Goal: Task Accomplishment & Management: Manage account settings

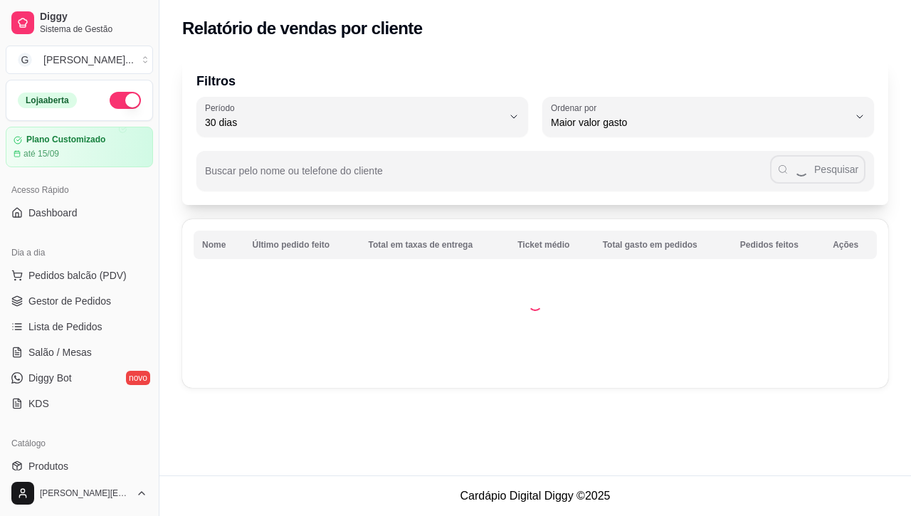
select select "30"
select select "HIGHEST_TOTAL_SPENT_WITH_ORDERS"
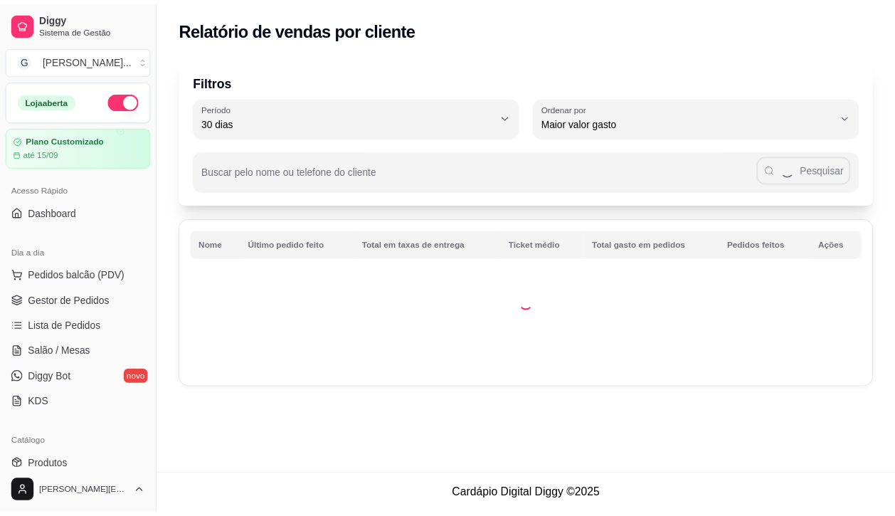
scroll to position [178, 0]
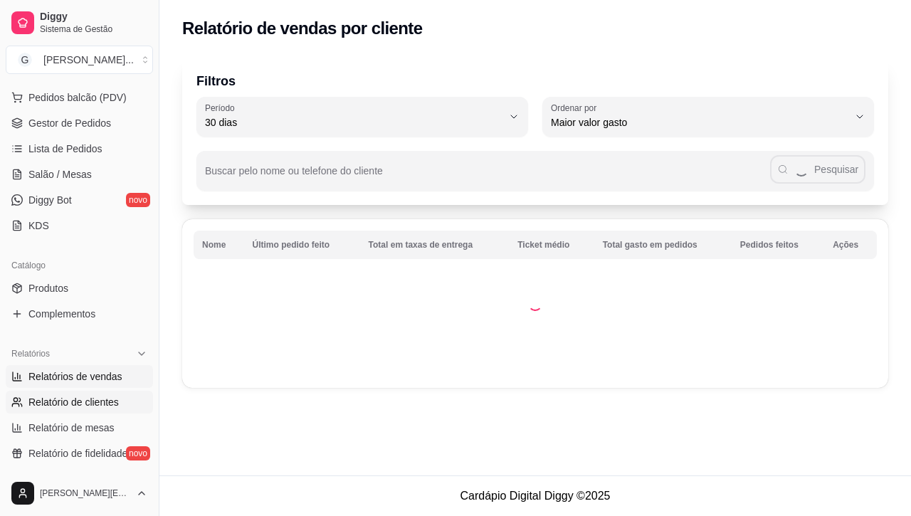
click at [84, 388] on link "Relatórios de vendas" at bounding box center [79, 376] width 147 height 23
select select "ALL"
select select "0"
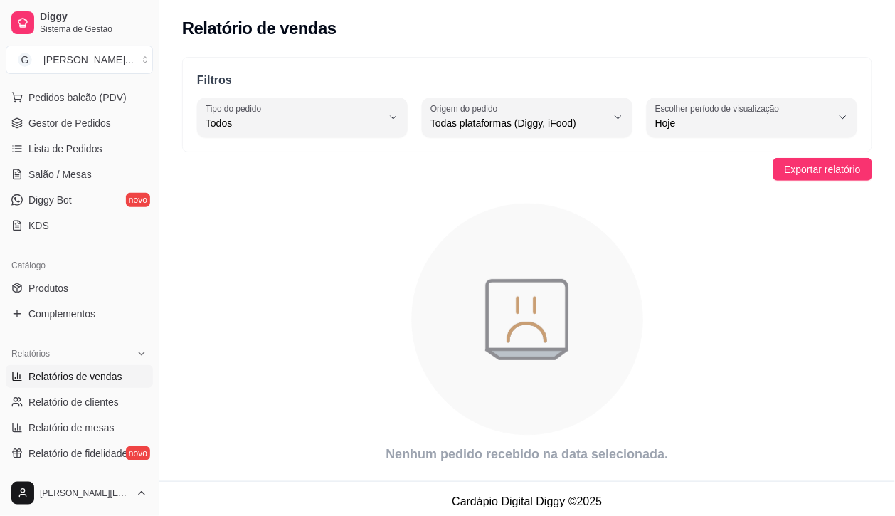
click at [80, 372] on span "Relatórios de vendas" at bounding box center [75, 376] width 94 height 14
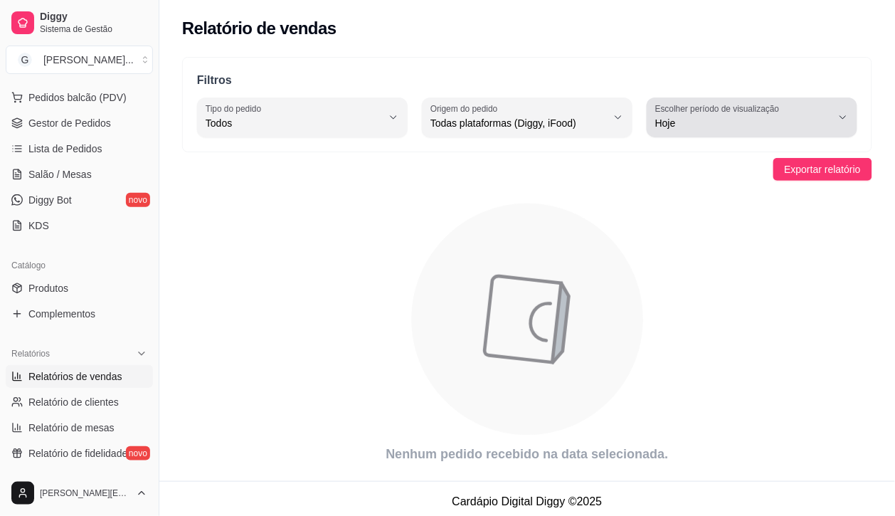
click at [826, 115] on div "Hoje" at bounding box center [744, 117] width 177 height 28
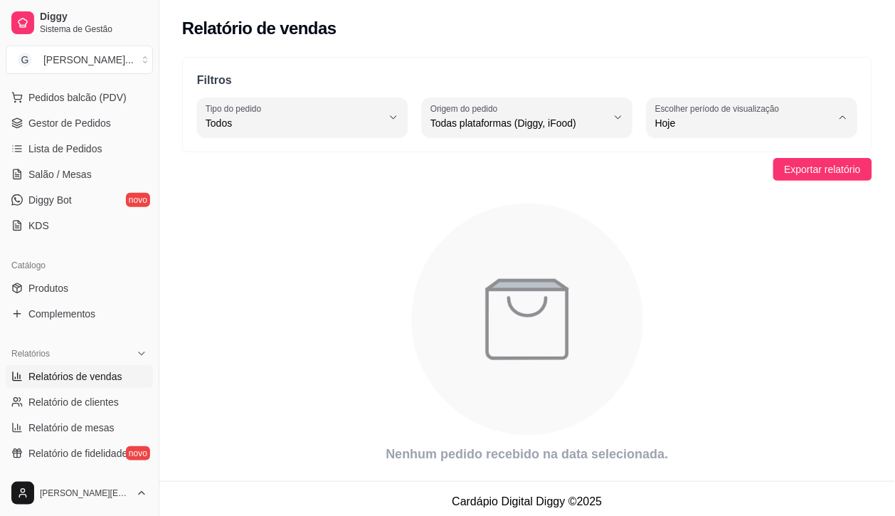
click at [730, 179] on span "Ontem" at bounding box center [746, 181] width 167 height 14
type input "1"
select select "1"
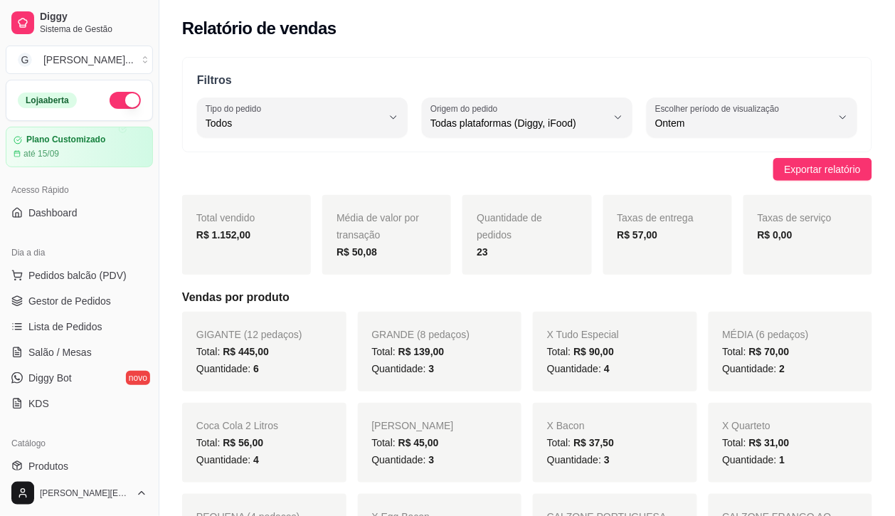
click at [110, 98] on button "button" at bounding box center [125, 100] width 31 height 17
